Goal: Task Accomplishment & Management: Use online tool/utility

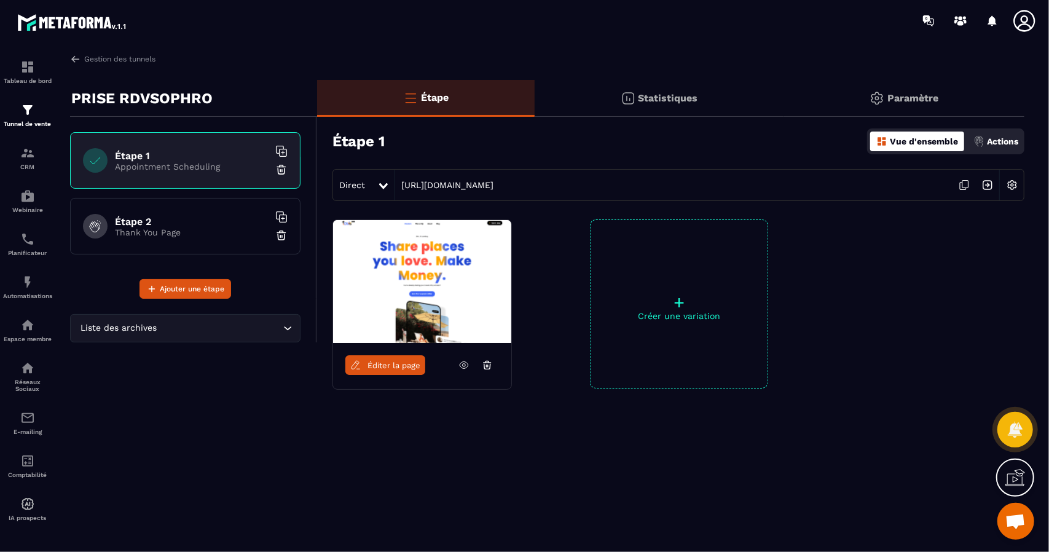
scroll to position [849, 0]
click at [79, 60] on img at bounding box center [75, 58] width 11 height 11
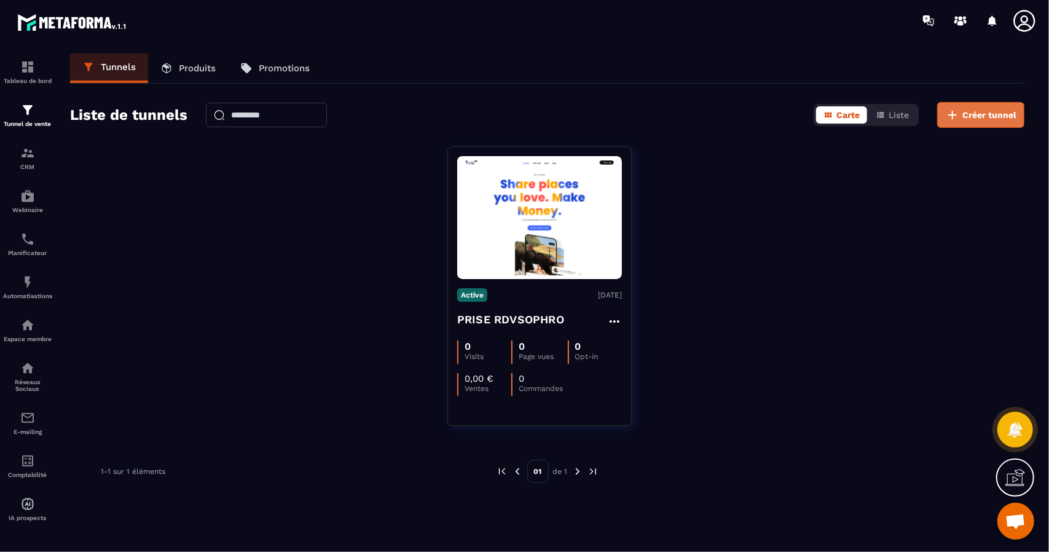
click at [992, 116] on span "Créer tunnel" at bounding box center [989, 115] width 54 height 12
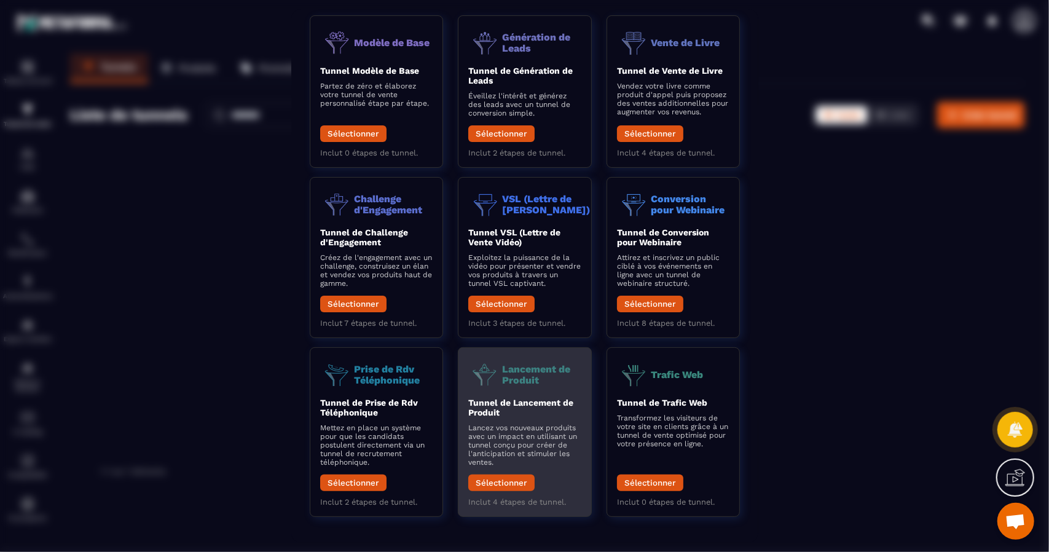
scroll to position [64, 0]
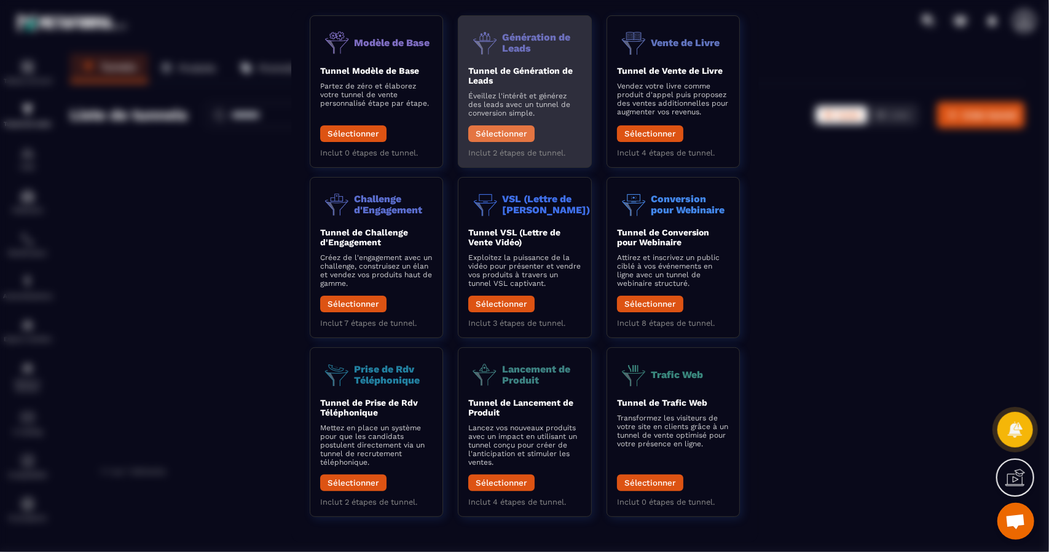
click at [503, 135] on button "Sélectionner" at bounding box center [501, 133] width 66 height 17
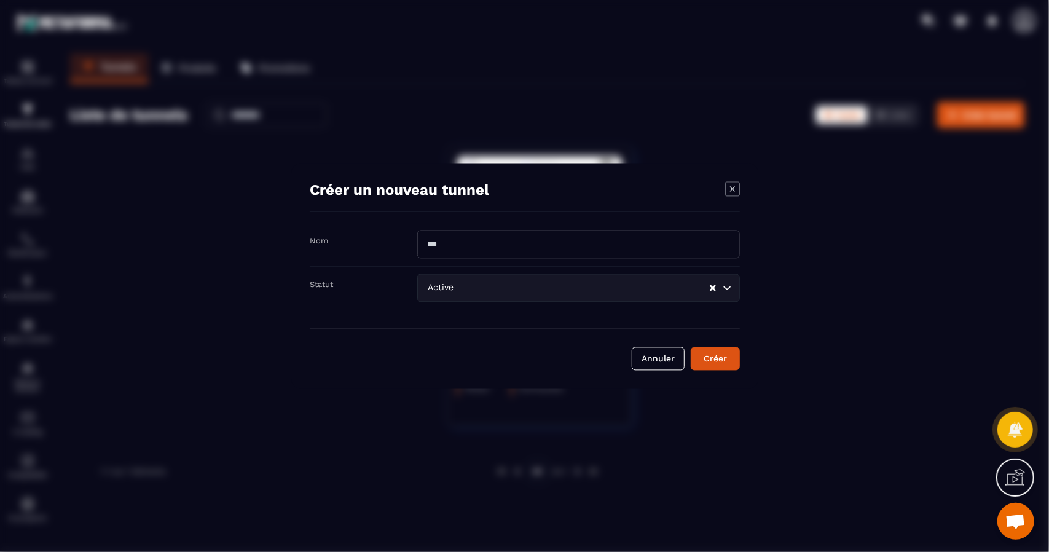
click at [471, 249] on input "Modal window" at bounding box center [578, 244] width 323 height 28
type input "**********"
click at [725, 362] on div "Créer" at bounding box center [715, 359] width 33 height 12
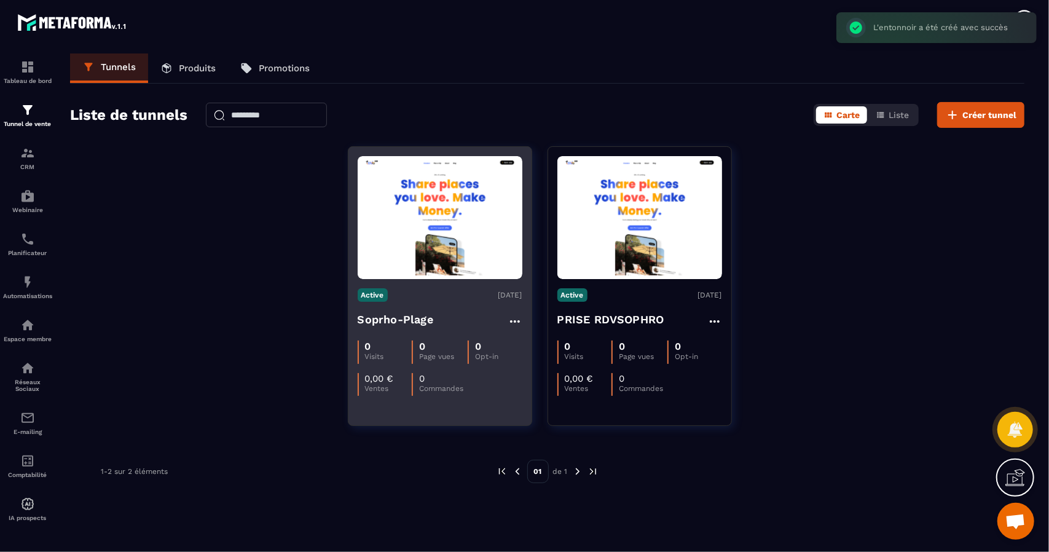
click at [390, 230] on img at bounding box center [440, 218] width 165 height 116
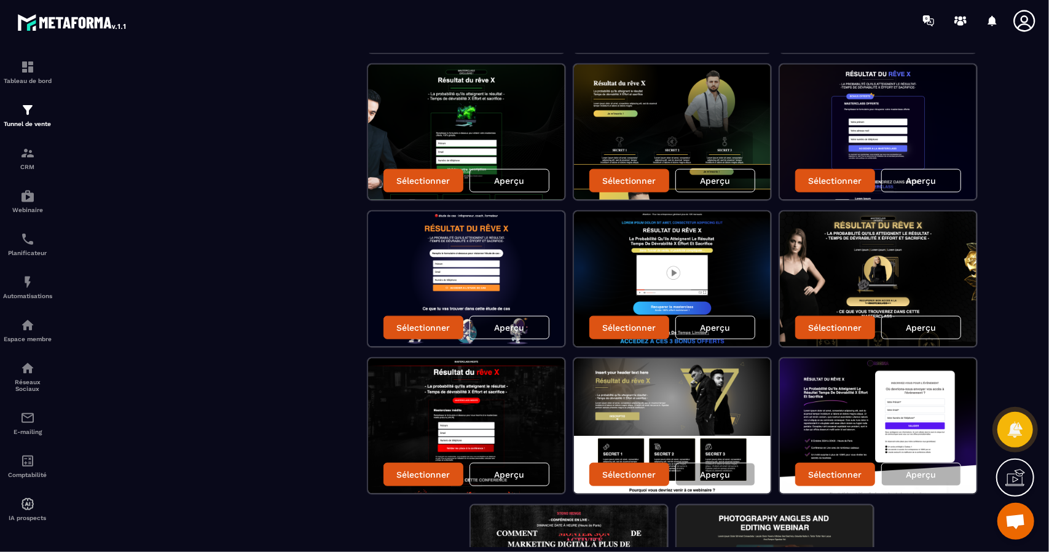
scroll to position [804, 0]
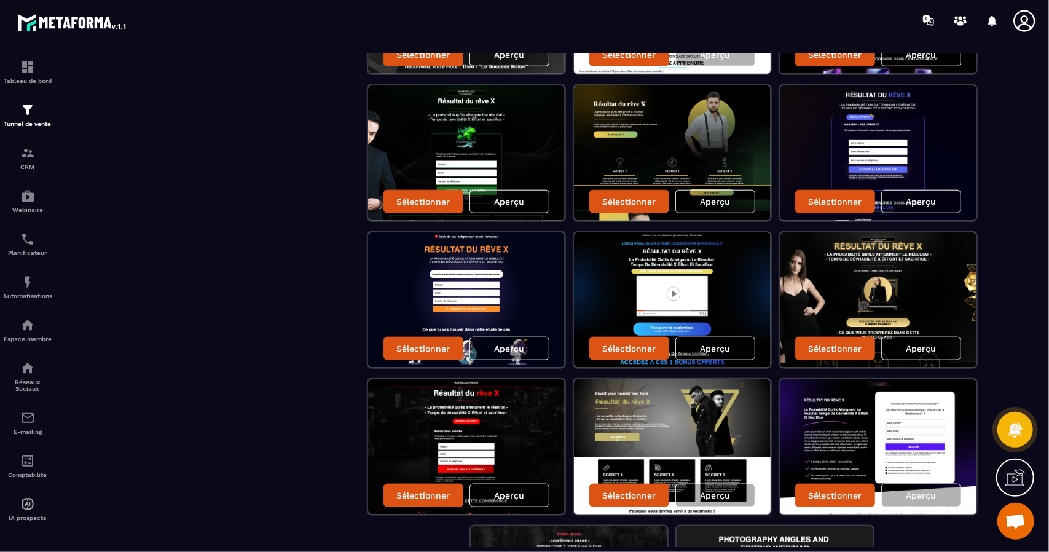
click at [595, 299] on img at bounding box center [672, 299] width 197 height 135
click at [630, 349] on p "Sélectionner" at bounding box center [628, 348] width 53 height 10
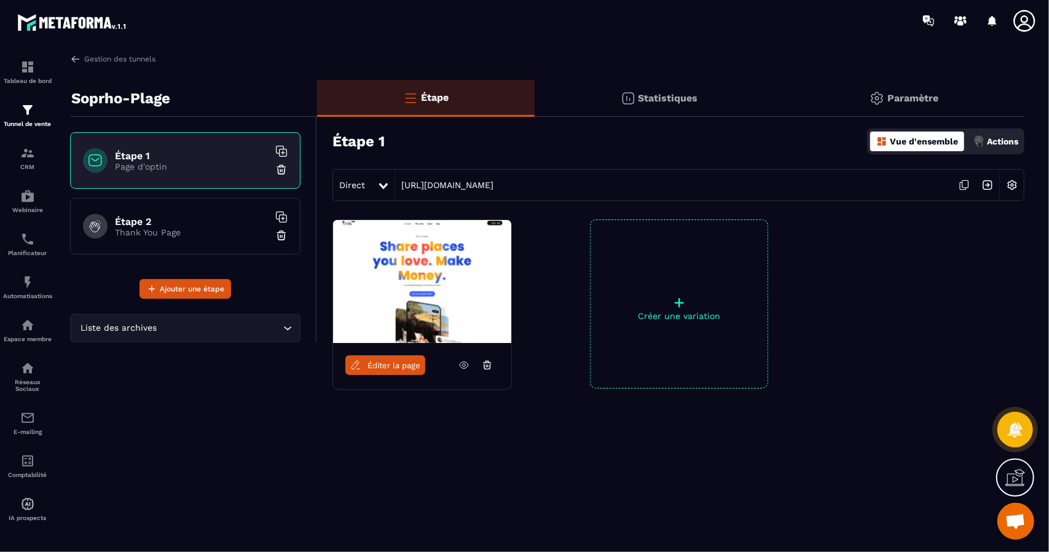
click at [472, 298] on img at bounding box center [422, 281] width 178 height 123
click at [398, 366] on span "Éditer la page" at bounding box center [393, 365] width 53 height 9
